Goal: Task Accomplishment & Management: Use online tool/utility

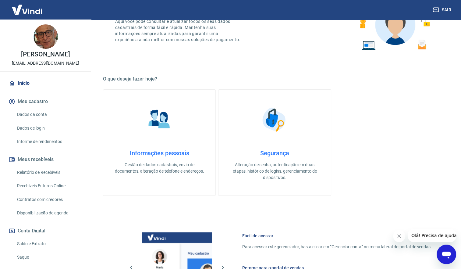
scroll to position [61, 0]
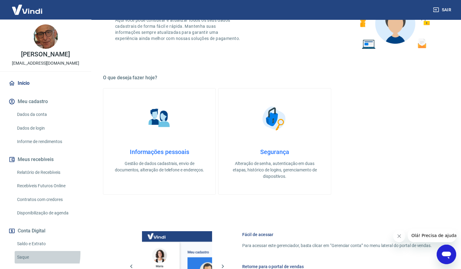
click at [26, 253] on link "Saque" at bounding box center [49, 257] width 69 height 12
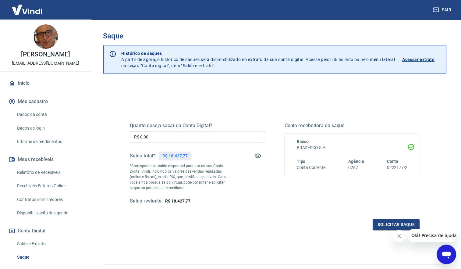
click at [160, 135] on input "R$ 0,00" at bounding box center [197, 136] width 135 height 11
type input "R$ 8.500,00"
click at [390, 224] on button "Solicitar saque" at bounding box center [395, 224] width 47 height 11
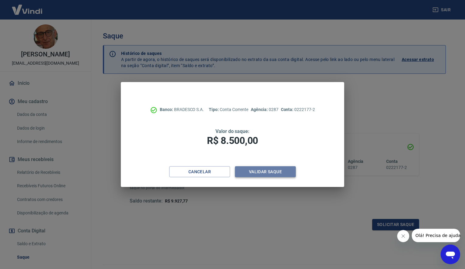
click at [270, 172] on button "Validar saque" at bounding box center [265, 171] width 61 height 11
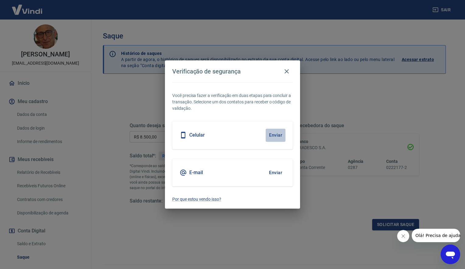
click at [277, 136] on button "Enviar" at bounding box center [276, 135] width 20 height 13
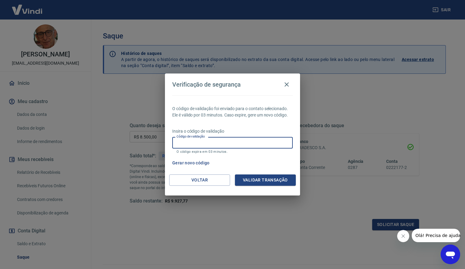
click at [240, 146] on input "Código de validação" at bounding box center [232, 142] width 121 height 11
type input "502986"
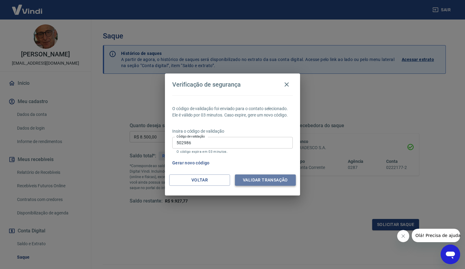
click at [272, 181] on button "Validar transação" at bounding box center [265, 179] width 61 height 11
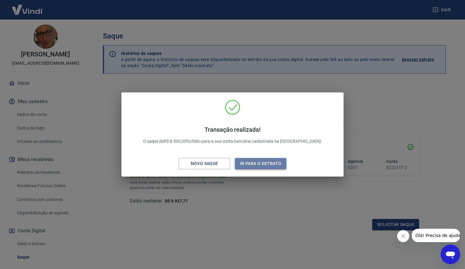
click at [260, 162] on button "Ir para o extrato" at bounding box center [260, 163] width 51 height 11
